Goal: Transaction & Acquisition: Subscribe to service/newsletter

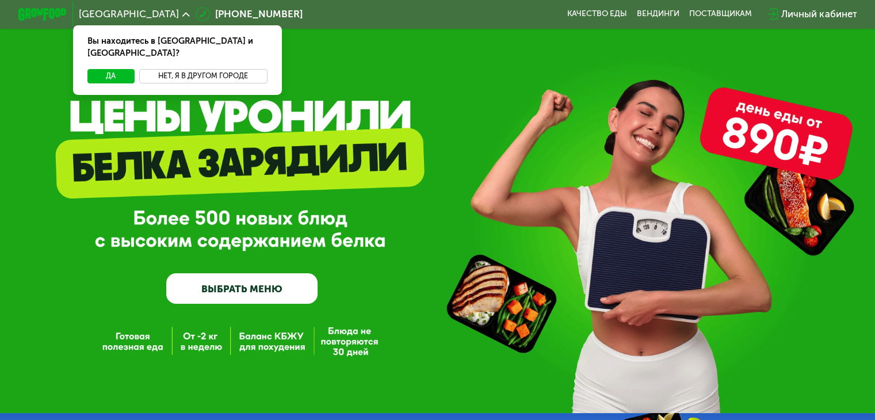
click at [183, 69] on button "Нет, я в другом городе" at bounding box center [203, 76] width 128 height 14
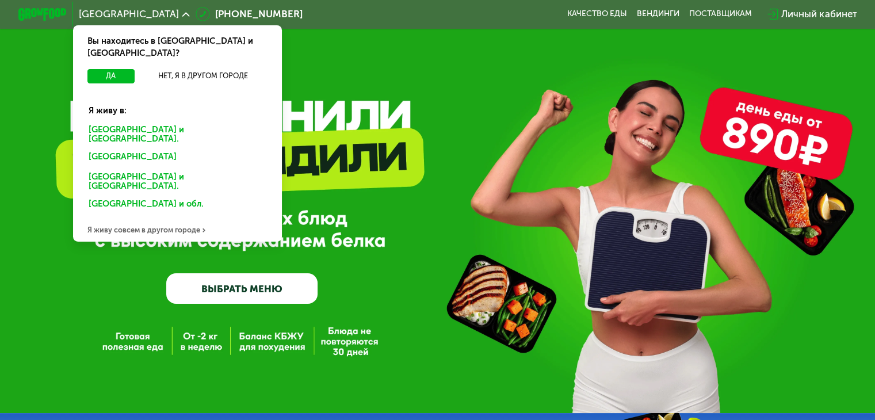
click at [156, 148] on div "[GEOGRAPHIC_DATA] и [GEOGRAPHIC_DATA]." at bounding box center [175, 158] width 190 height 20
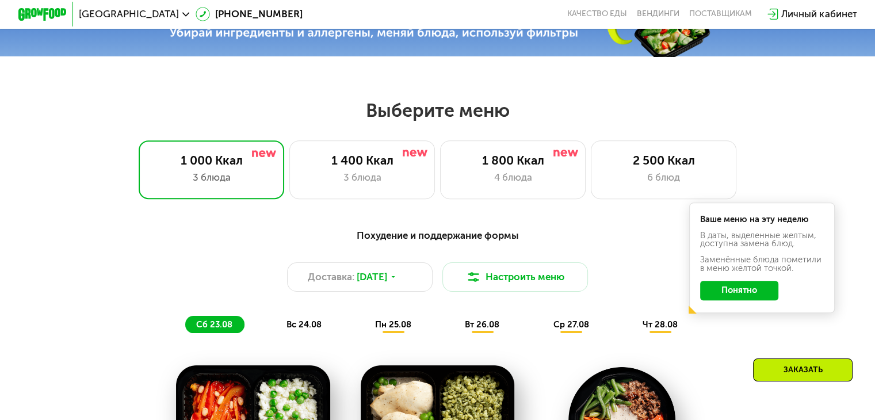
scroll to position [439, 0]
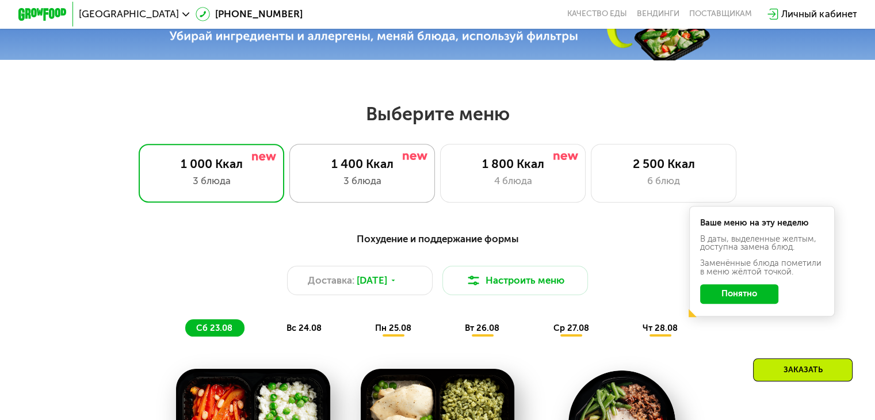
click at [393, 188] on div "3 блюда" at bounding box center [362, 181] width 120 height 14
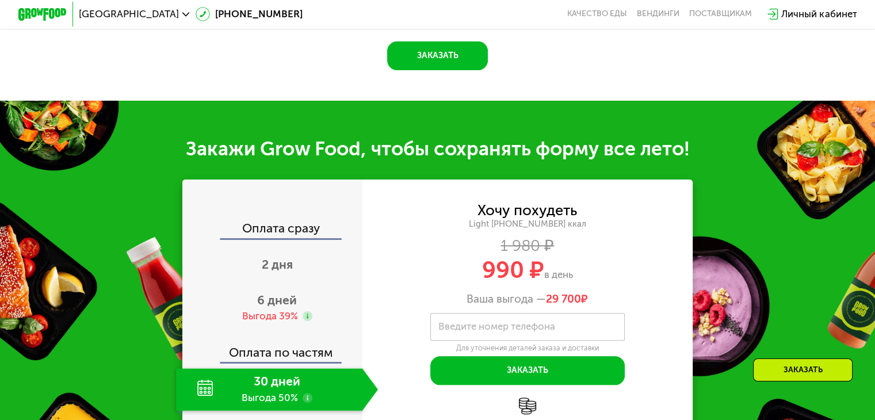
scroll to position [1157, 0]
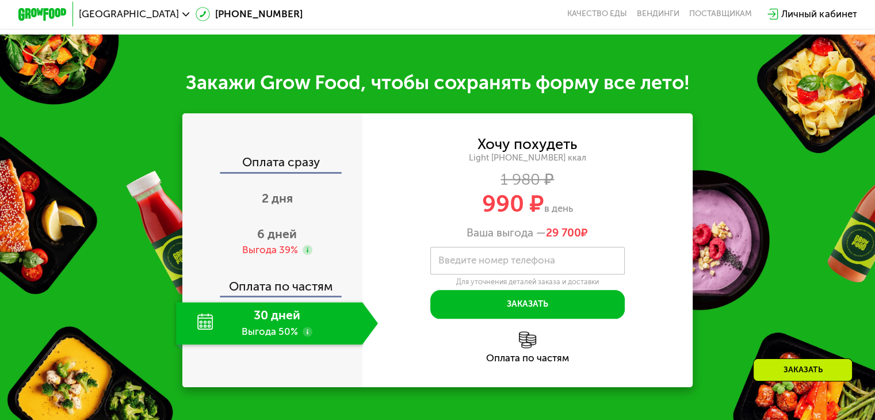
click at [274, 345] on div "30 дней Выгода 50%" at bounding box center [269, 323] width 186 height 43
drag, startPoint x: 331, startPoint y: 338, endPoint x: 318, endPoint y: 419, distance: 81.7
click at [318, 419] on div "Закажи Grow Food, чтобы сохранять форму все лето! Оплата сразу 2 дня 6 дней Выг…" at bounding box center [437, 229] width 875 height 389
click at [254, 338] on div "30 дней Выгода 50%" at bounding box center [269, 323] width 186 height 43
click at [187, 345] on div "30 дней Выгода 50%" at bounding box center [269, 323] width 186 height 43
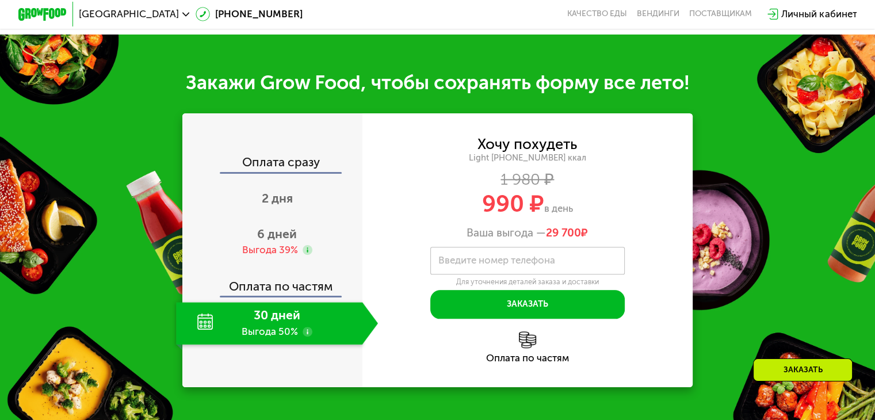
click at [305, 336] on use at bounding box center [308, 332] width 10 height 10
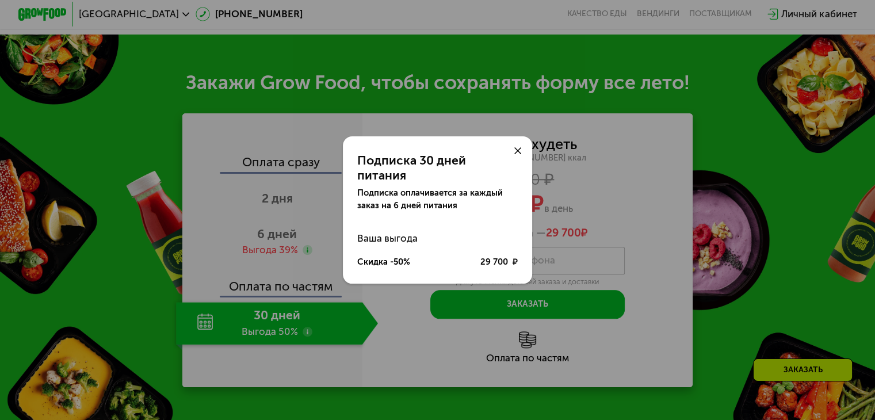
click at [533, 152] on div "Подписка 30 дней питания Подписка оплачивается за каждый заказ на 6 дней питани…" at bounding box center [437, 210] width 875 height 420
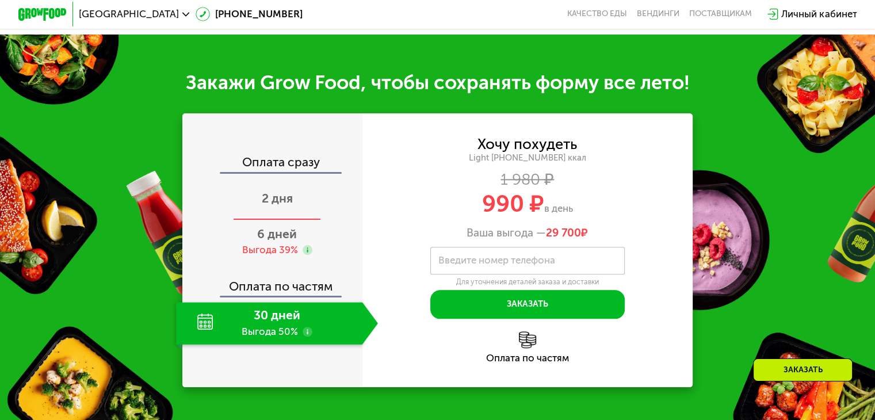
click at [288, 220] on div "2 дня" at bounding box center [277, 199] width 202 height 43
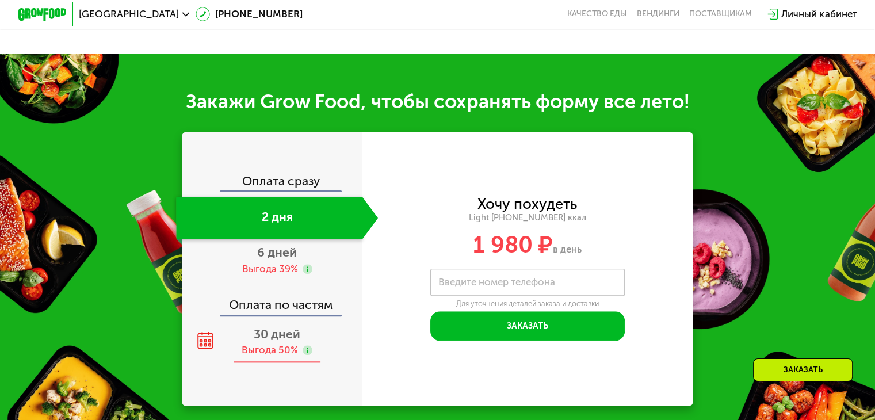
click at [259, 332] on span "30 дней" at bounding box center [277, 334] width 47 height 14
